Goal: Browse casually: Explore the website without a specific task or goal

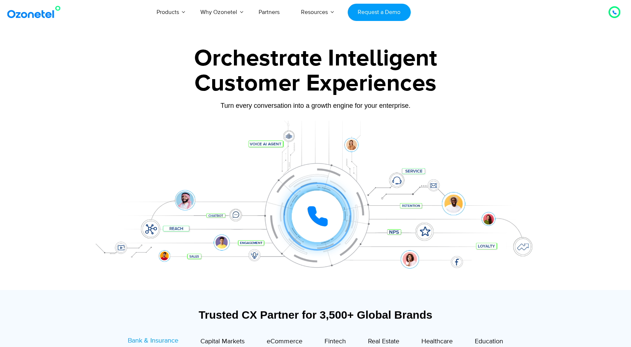
click at [317, 216] on icon at bounding box center [318, 217] width 22 height 22
click at [317, 217] on icon at bounding box center [317, 216] width 31 height 31
click at [319, 219] on icon at bounding box center [318, 217] width 22 height 22
click at [319, 182] on div "1" at bounding box center [317, 181] width 11 height 11
click at [317, 212] on icon at bounding box center [317, 217] width 26 height 26
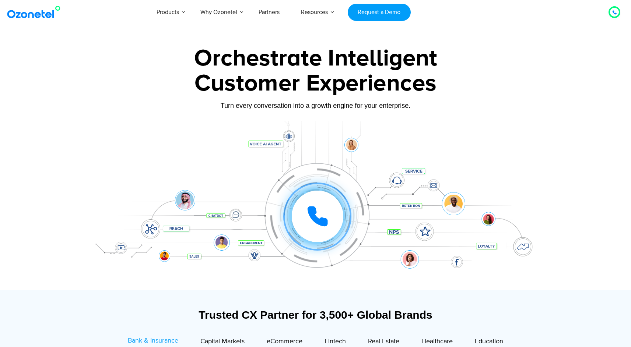
click at [115, 123] on div at bounding box center [315, 206] width 461 height 170
